Goal: Task Accomplishment & Management: Manage account settings

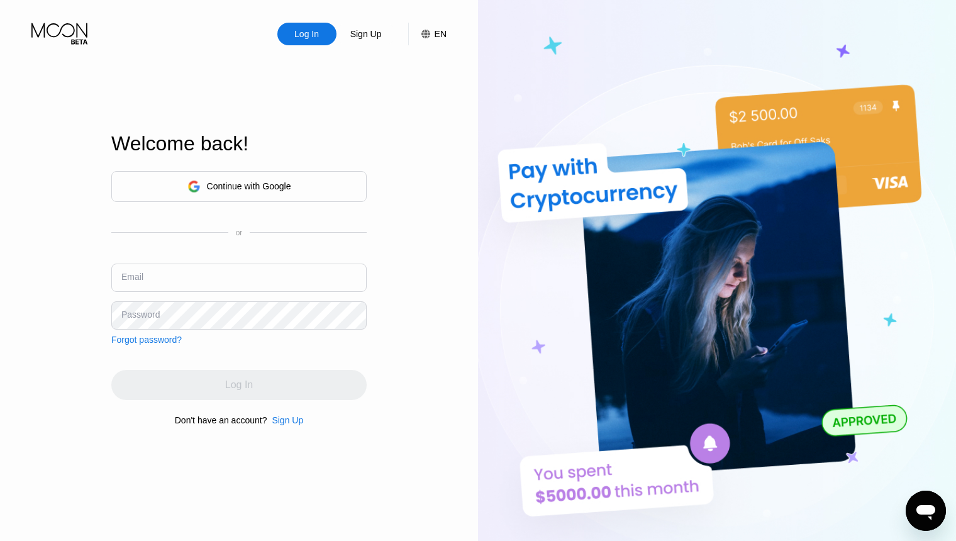
click at [262, 282] on input "text" at bounding box center [238, 278] width 255 height 28
click at [309, 38] on div "Log In" at bounding box center [306, 34] width 27 height 13
click at [296, 181] on div "Continue with Google" at bounding box center [238, 186] width 255 height 31
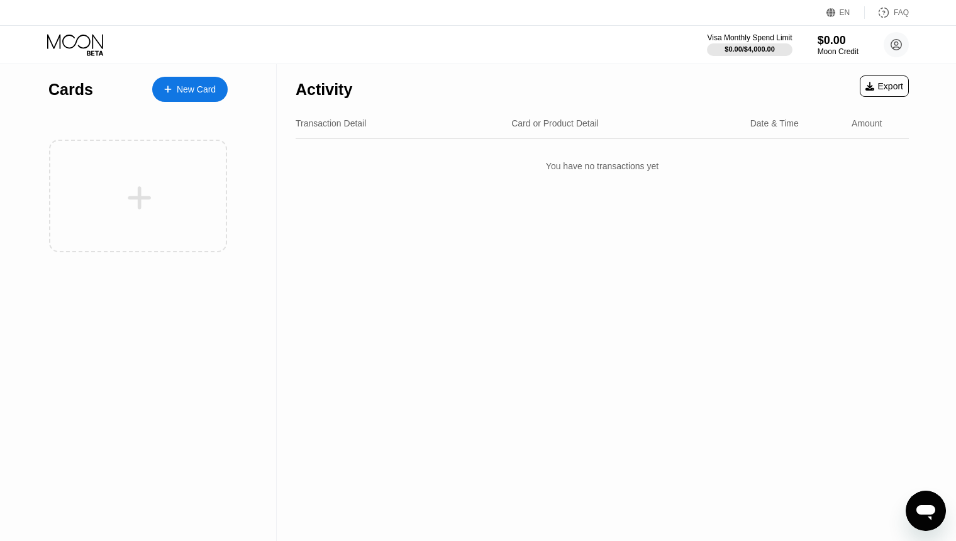
click at [261, 247] on div "Cards New Card" at bounding box center [138, 302] width 277 height 477
